Goal: Information Seeking & Learning: Learn about a topic

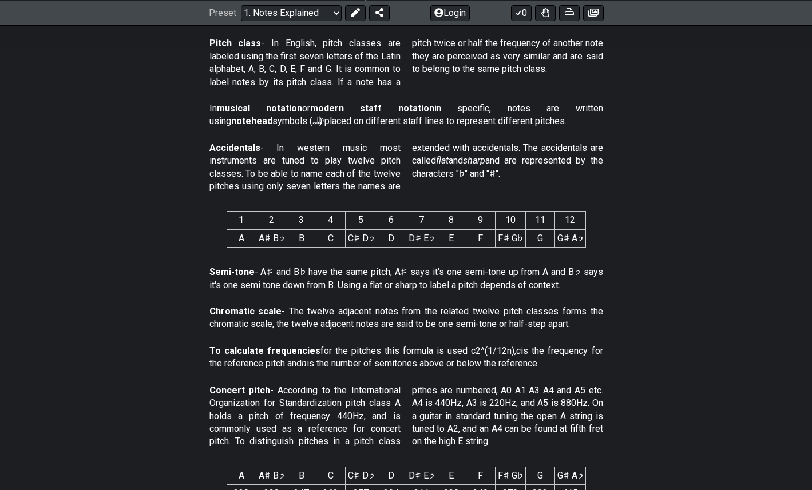
scroll to position [467, 0]
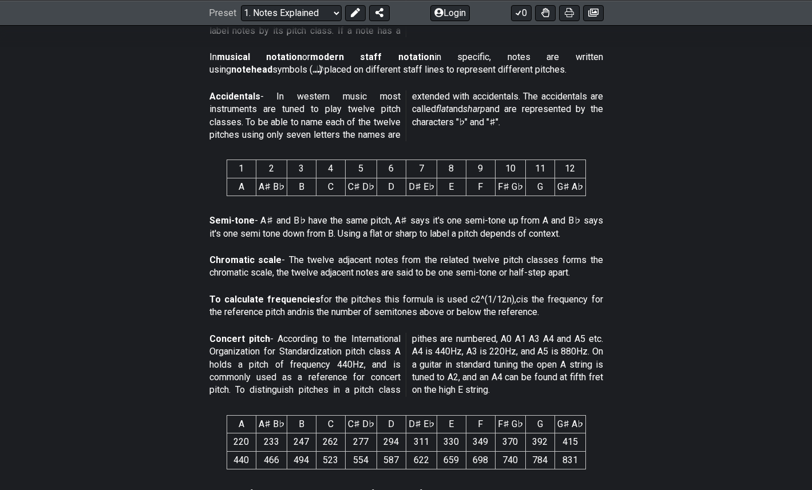
click at [241, 173] on th "1" at bounding box center [240, 169] width 29 height 18
drag, startPoint x: 237, startPoint y: 165, endPoint x: 571, endPoint y: 199, distance: 335.7
click at [571, 199] on span "1 2 3 4 5 6 7 8 9 10 11 12 A A♯ B♭ B C C♯ D♭ D D♯ E♭ E F F♯ G♭ G G♯ A♭" at bounding box center [405, 178] width 359 height 46
drag, startPoint x: 597, startPoint y: 199, endPoint x: 255, endPoint y: 169, distance: 343.3
click at [255, 169] on section "1 2 3 4 5 6 7 8 9 10 11 12 A A♯ B♭ B C C♯ D♭ D D♯ E♭ E F F♯ G♭ G G♯ A♭" at bounding box center [406, 179] width 812 height 59
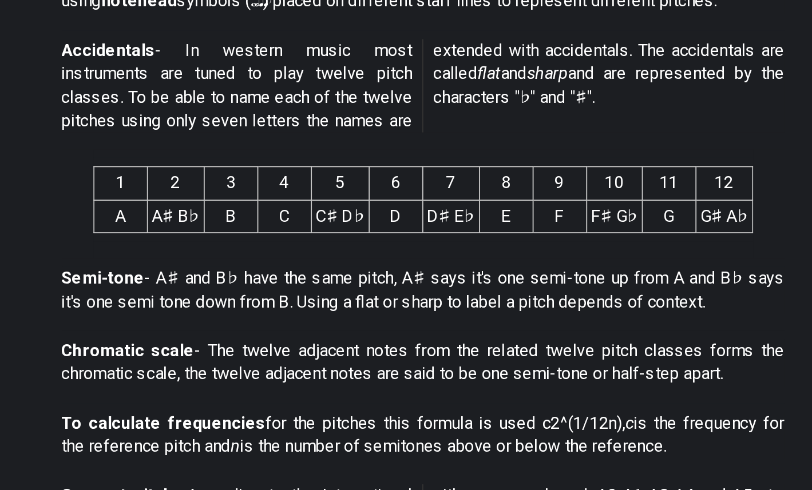
drag, startPoint x: 222, startPoint y: 161, endPoint x: 588, endPoint y: 196, distance: 367.1
click at [590, 197] on section "1 2 3 4 5 6 7 8 9 10 11 12 A A♯ B♭ B C C♯ D♭ D D♯ E♭ E F F♯ G♭ G G♯ A♭" at bounding box center [406, 179] width 812 height 59
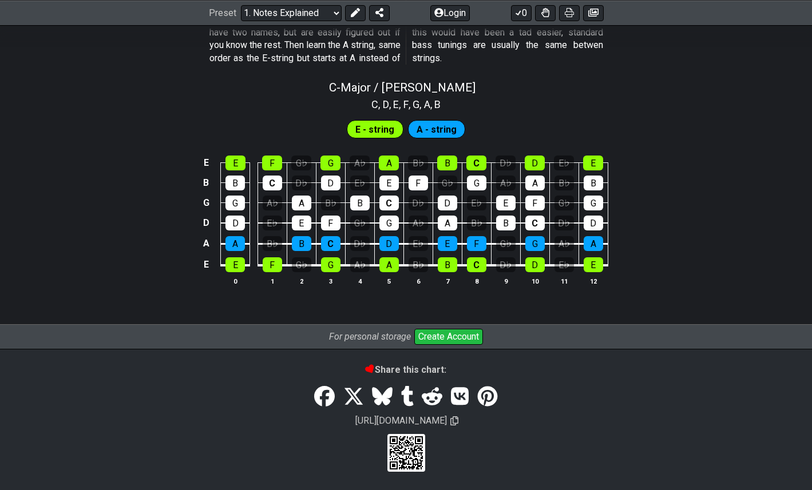
scroll to position [0, 0]
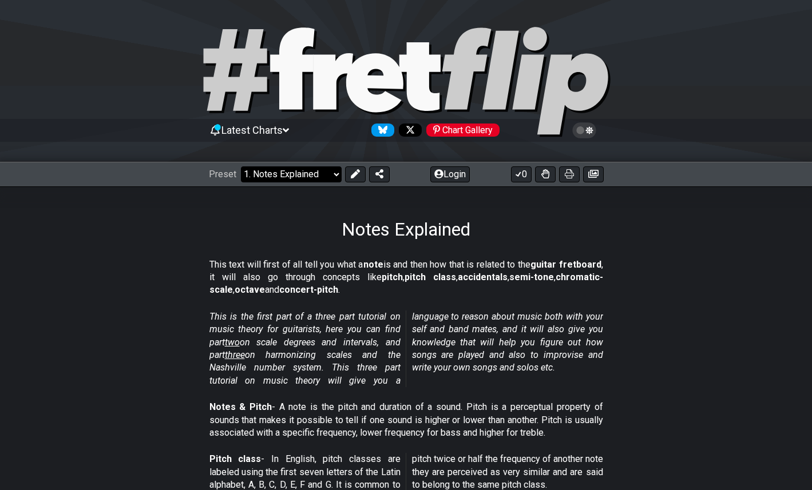
click at [336, 172] on select "Welcome to #fretflip! Initial Preset Custom Preset Minor Pentatonic Major Penta…" at bounding box center [291, 174] width 101 height 16
click at [241, 166] on select "Welcome to #fretflip! Initial Preset Custom Preset Minor Pentatonic Major Penta…" at bounding box center [291, 174] width 101 height 16
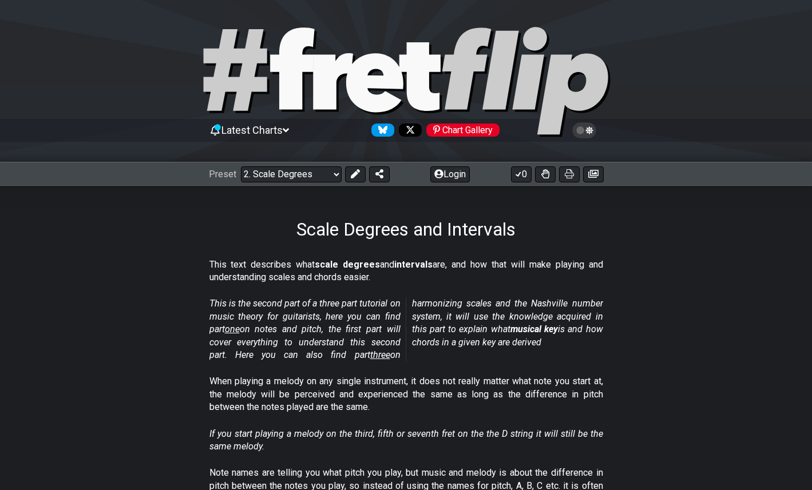
click at [18, 42] on div at bounding box center [406, 83] width 812 height 117
select select "/welcome"
select select "C"
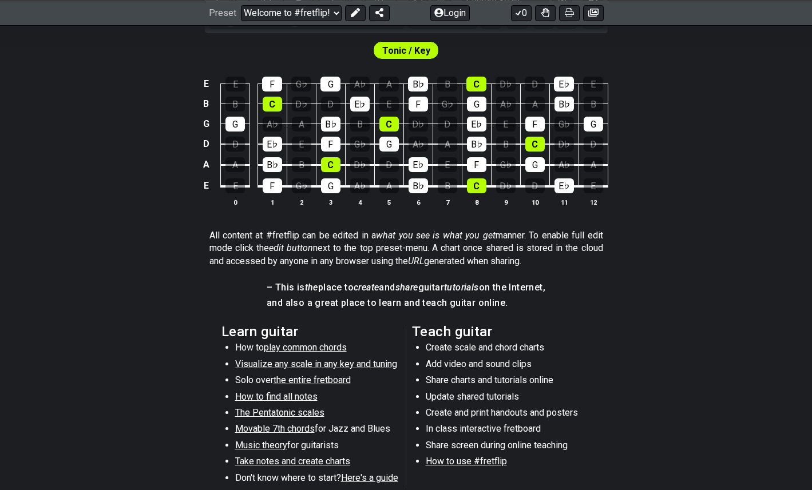
scroll to position [386, 0]
